Goal: Task Accomplishment & Management: Complete application form

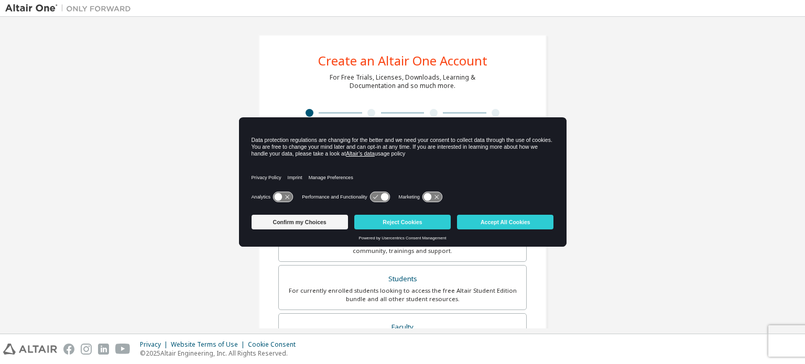
drag, startPoint x: 424, startPoint y: 165, endPoint x: 528, endPoint y: 213, distance: 114.4
click at [528, 213] on div "Data protection regulations are changing for the better and we need your consen…" at bounding box center [402, 181] width 327 height 129
click at [528, 213] on div "Confirm my Choices Reject Cookies Accept All Cookies" at bounding box center [402, 223] width 302 height 25
click at [525, 225] on button "Accept All Cookies" at bounding box center [505, 222] width 96 height 15
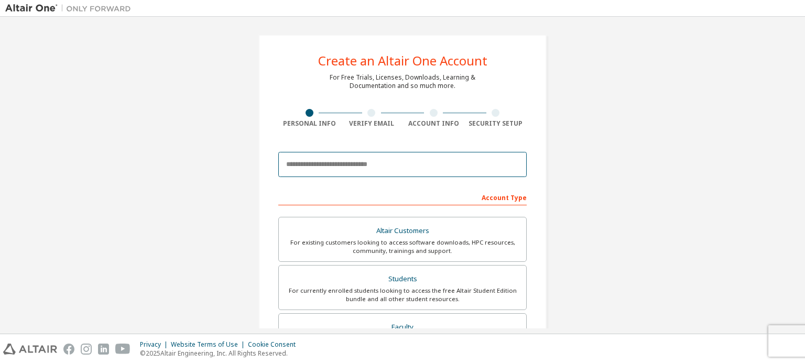
click at [411, 160] on input "email" at bounding box center [402, 164] width 248 height 25
click at [436, 172] on input "email" at bounding box center [402, 164] width 248 height 25
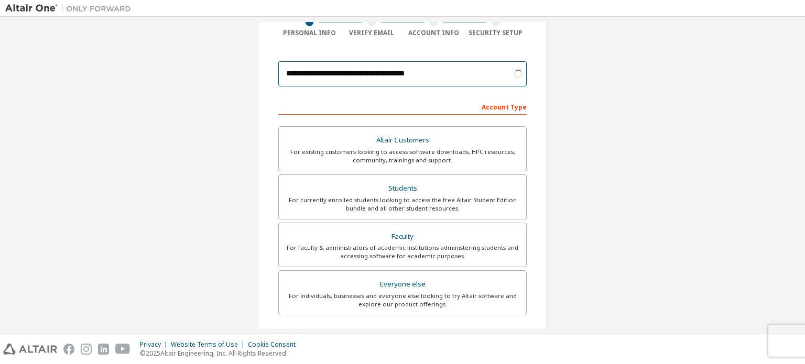
scroll to position [92, 0]
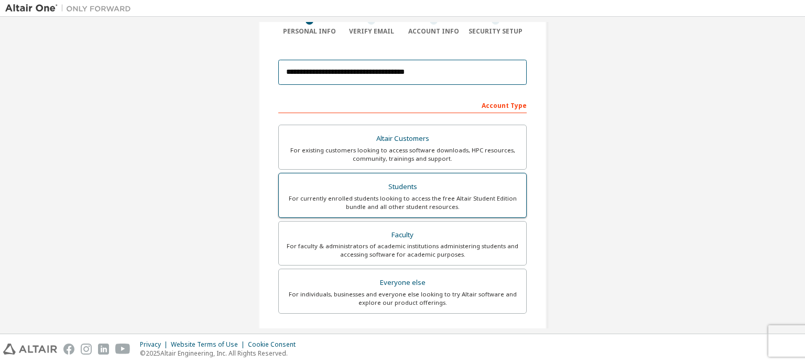
type input "**********"
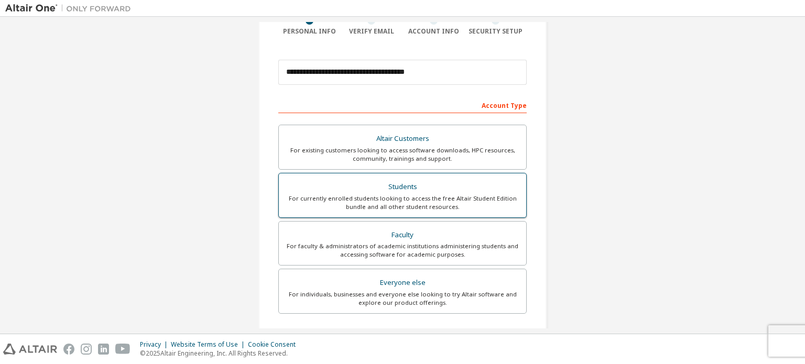
click at [490, 211] on label "Students For currently enrolled students looking to access the free Altair Stud…" at bounding box center [402, 195] width 248 height 45
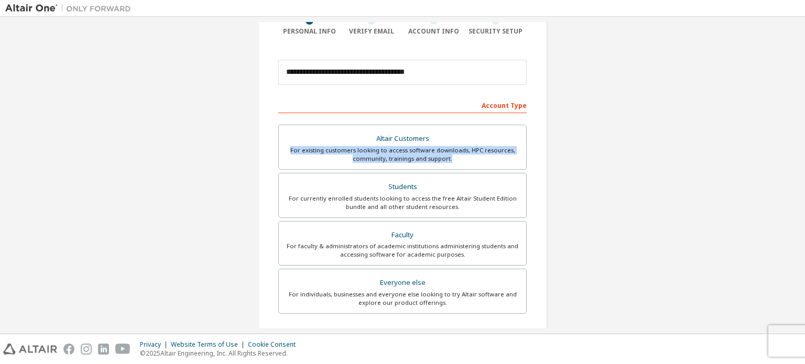
drag, startPoint x: 802, startPoint y: 141, endPoint x: 804, endPoint y: 164, distance: 23.1
click at [804, 164] on div "**********" at bounding box center [402, 175] width 805 height 317
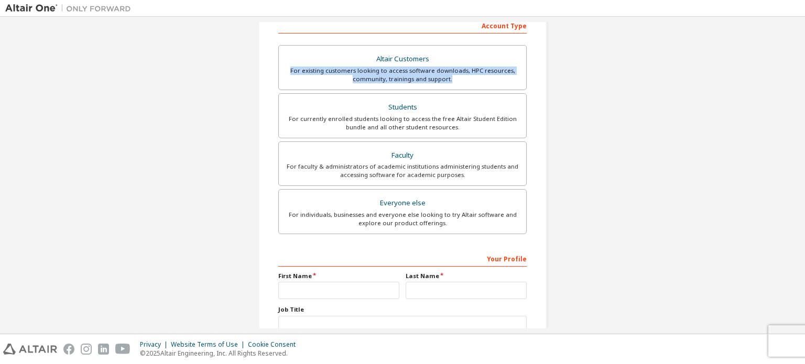
scroll to position [246, 0]
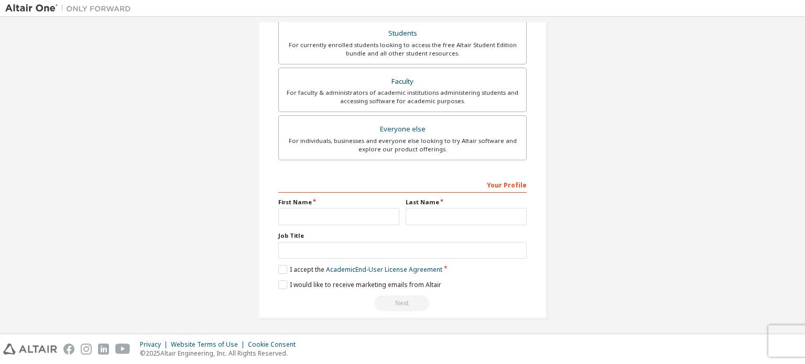
drag, startPoint x: 326, startPoint y: 206, endPoint x: 322, endPoint y: 211, distance: 6.7
click at [322, 211] on div at bounding box center [338, 216] width 121 height 17
click at [322, 211] on input "text" at bounding box center [338, 216] width 121 height 17
type input "********"
click at [470, 214] on input "text" at bounding box center [465, 216] width 121 height 17
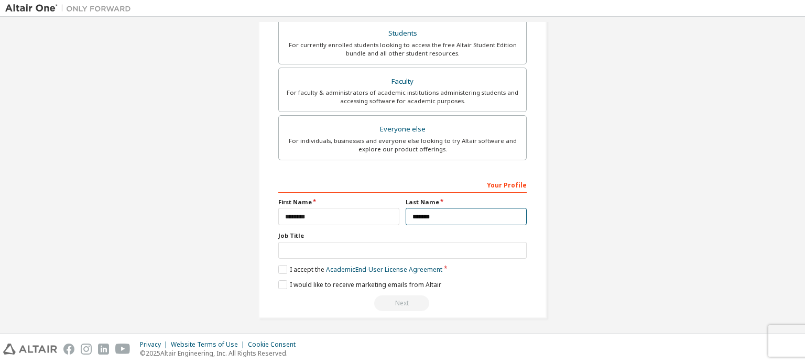
type input "*******"
drag, startPoint x: 799, startPoint y: 203, endPoint x: 799, endPoint y: 168, distance: 34.6
click at [799, 168] on div "**********" at bounding box center [402, 175] width 805 height 317
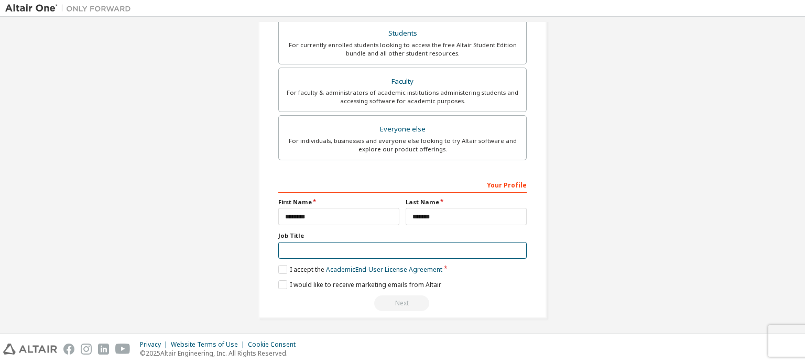
click at [394, 255] on input "text" at bounding box center [402, 250] width 248 height 17
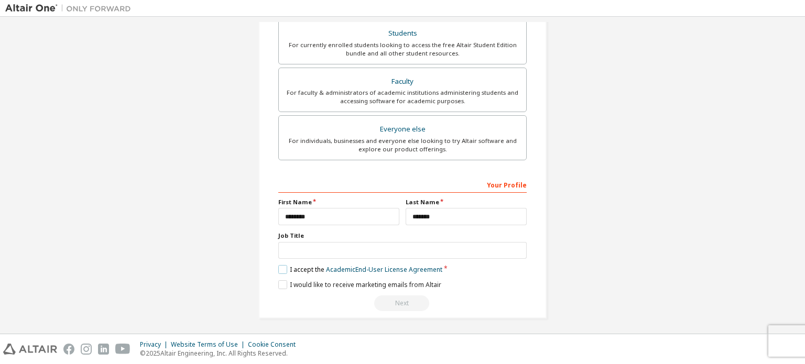
click at [284, 268] on label "I accept the Academic End-User License Agreement" at bounding box center [360, 269] width 164 height 9
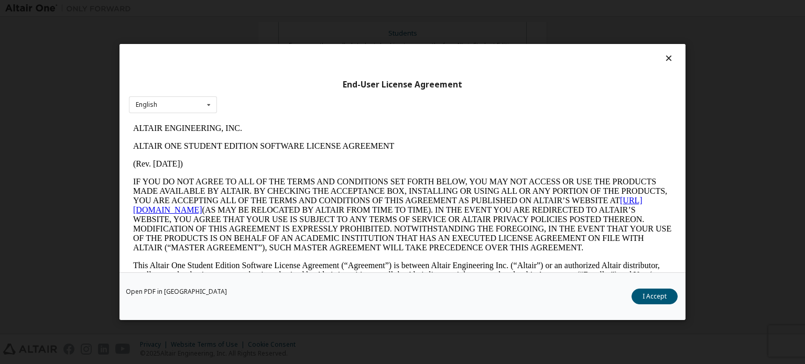
scroll to position [0, 0]
click at [182, 112] on div "English English" at bounding box center [173, 104] width 88 height 17
click at [210, 106] on icon at bounding box center [208, 105] width 13 height 16
click at [654, 301] on button "I Accept" at bounding box center [654, 297] width 46 height 16
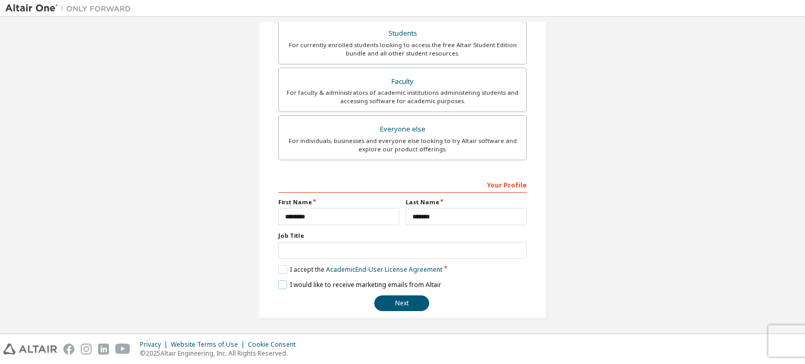
click at [356, 282] on label "I would like to receive marketing emails from Altair" at bounding box center [359, 284] width 163 height 9
click at [391, 298] on button "Next" at bounding box center [401, 303] width 55 height 16
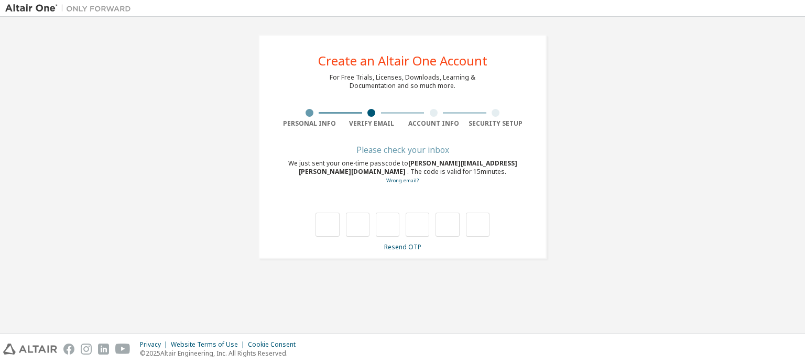
type input "*"
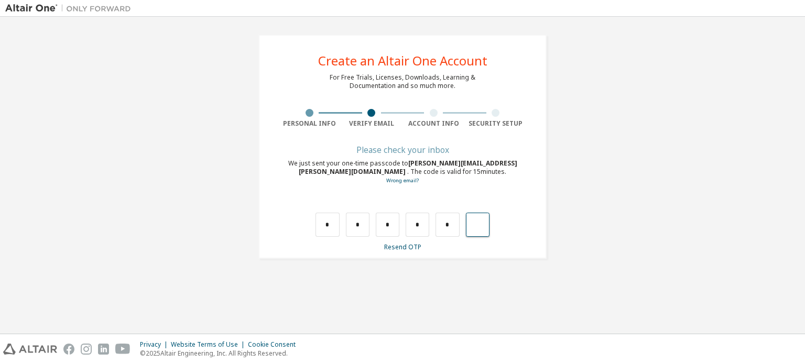
type input "*"
